Goal: Find specific page/section: Find specific page/section

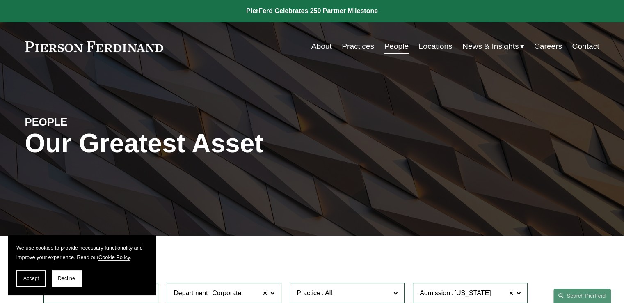
click at [444, 45] on link "Locations" at bounding box center [435, 47] width 34 height 16
drag, startPoint x: 33, startPoint y: 278, endPoint x: 67, endPoint y: 266, distance: 36.3
click at [32, 278] on span "Accept" at bounding box center [31, 278] width 16 height 6
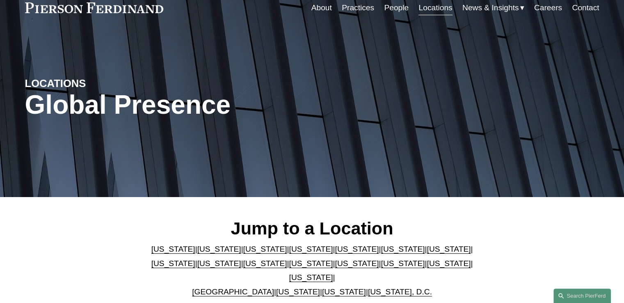
scroll to position [4, 0]
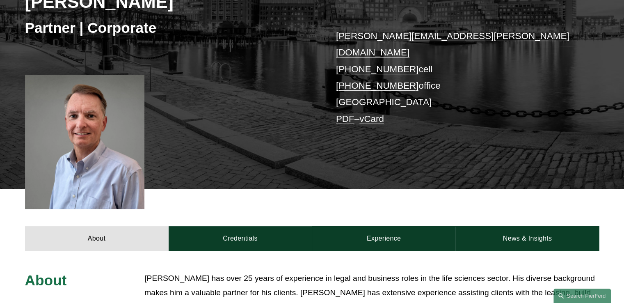
scroll to position [123, 0]
